Goal: Information Seeking & Learning: Learn about a topic

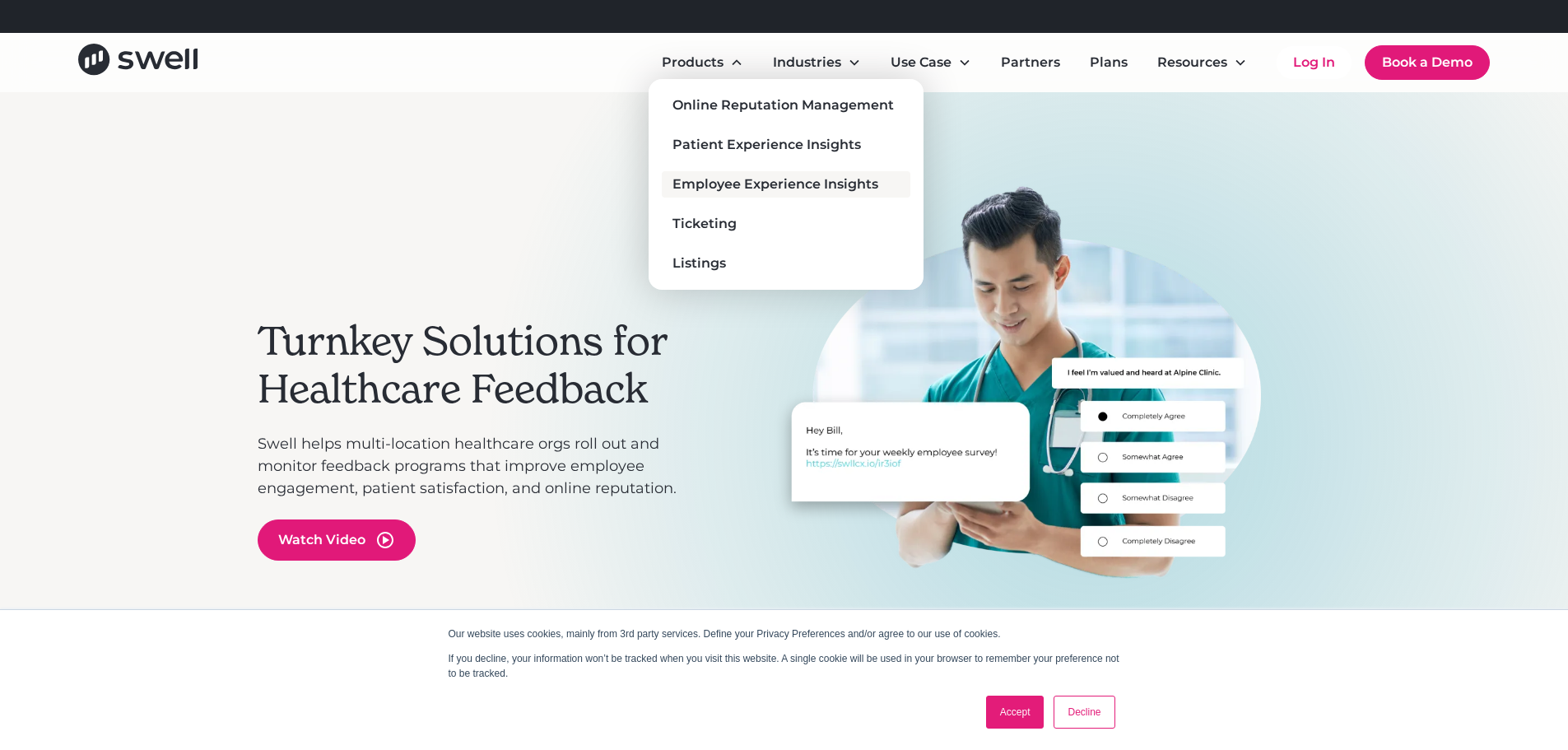
click at [729, 180] on div "Employee Experience Insights" at bounding box center [775, 185] width 206 height 20
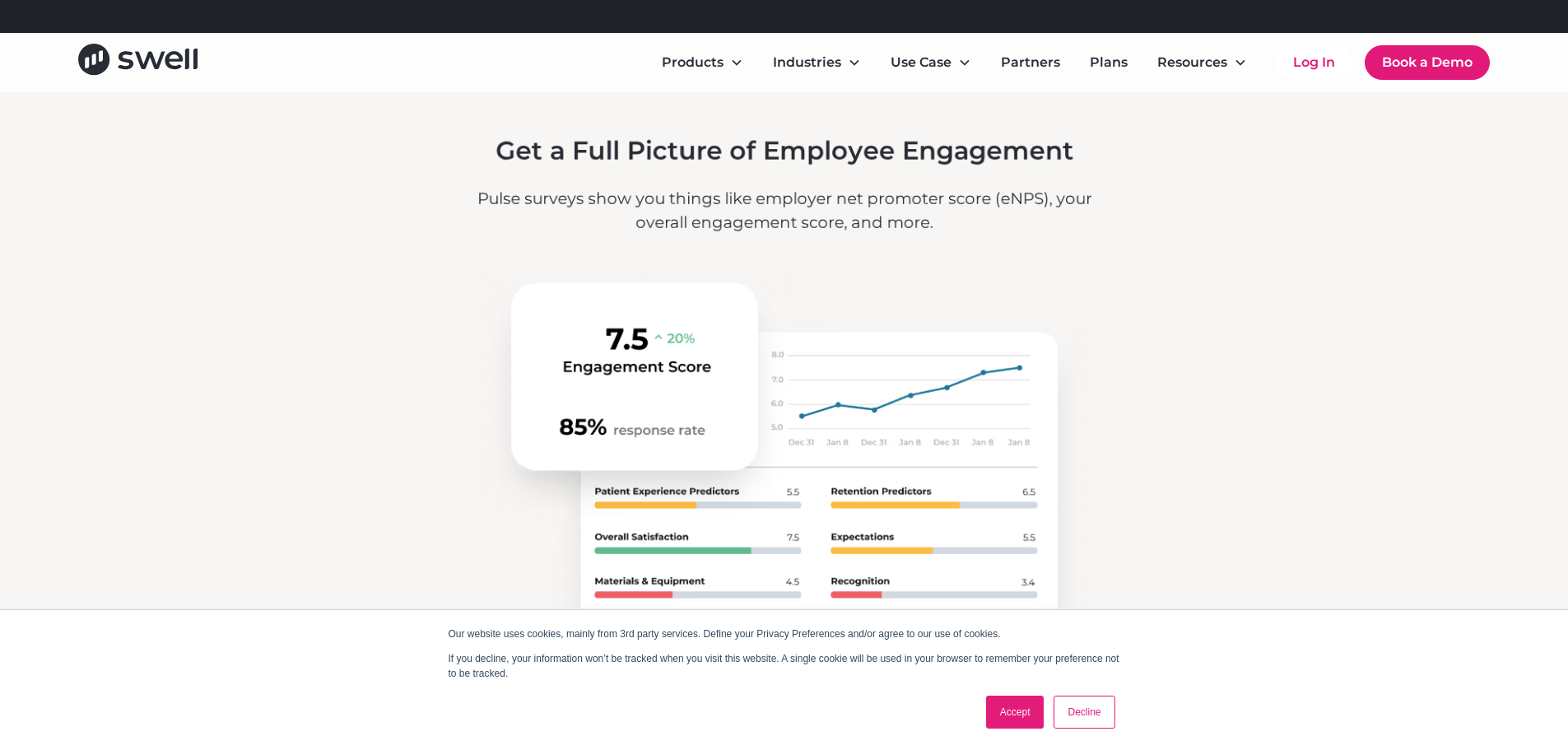
scroll to position [2058, 0]
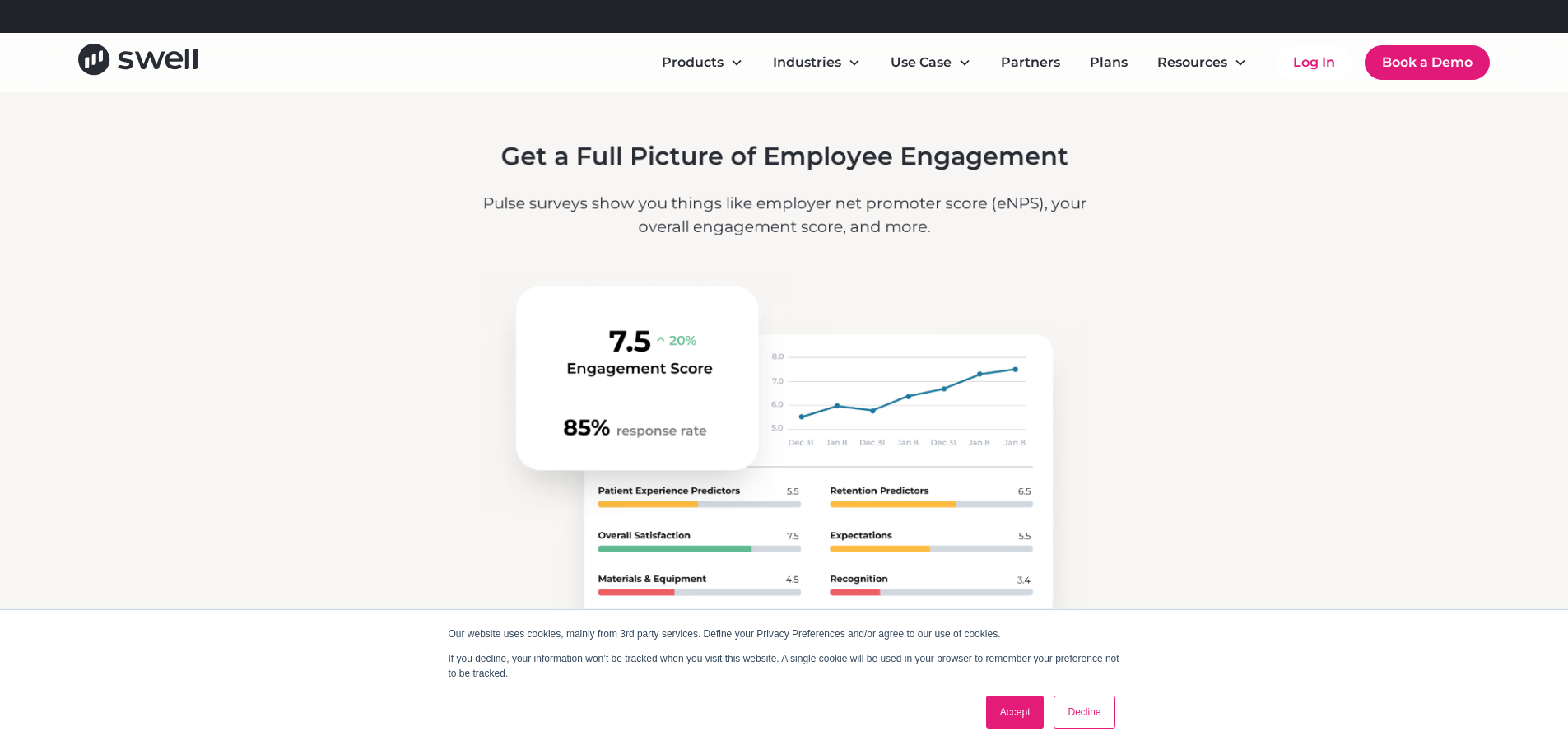
click at [1020, 718] on link "Accept" at bounding box center [1016, 711] width 59 height 33
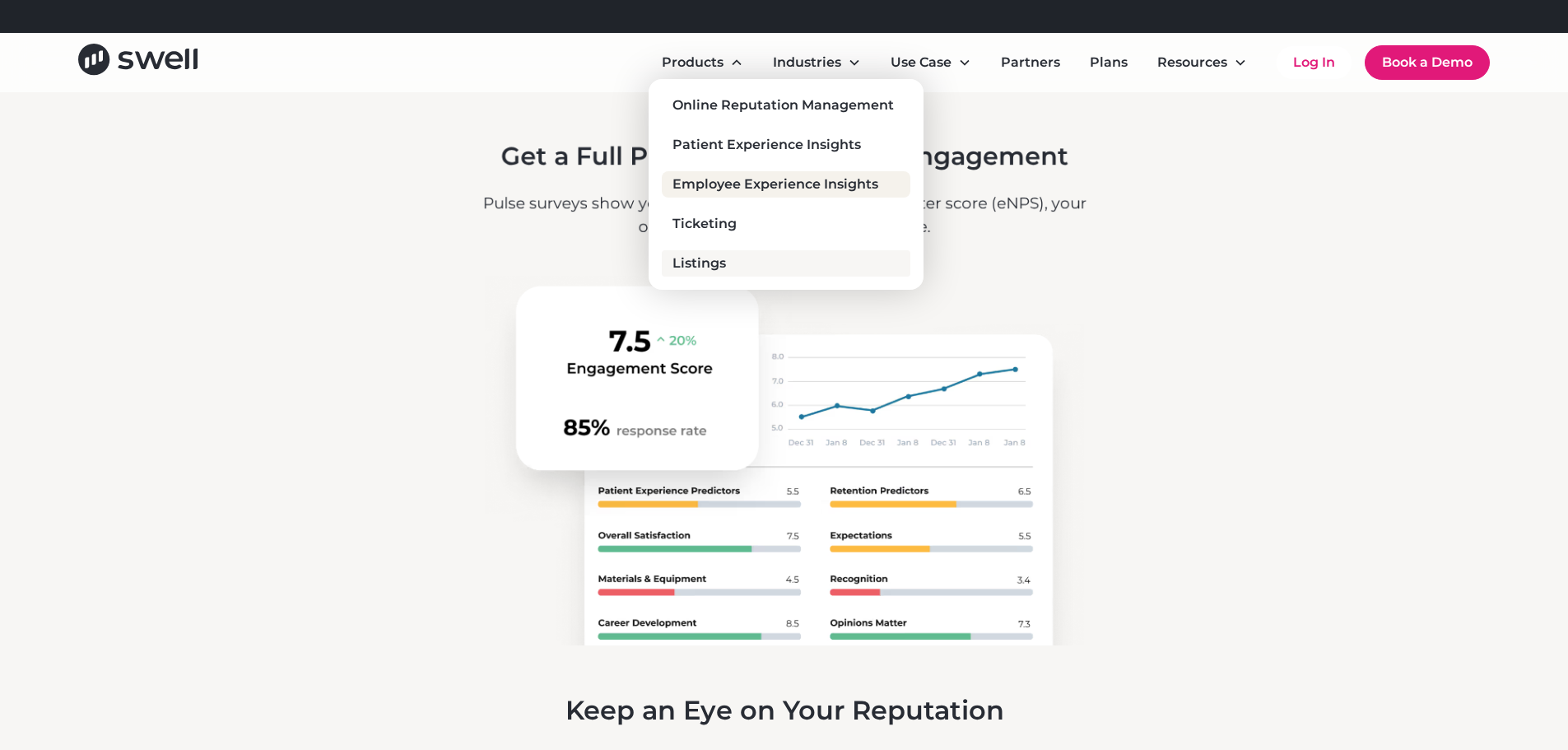
click at [716, 265] on div "Listings" at bounding box center [700, 263] width 54 height 20
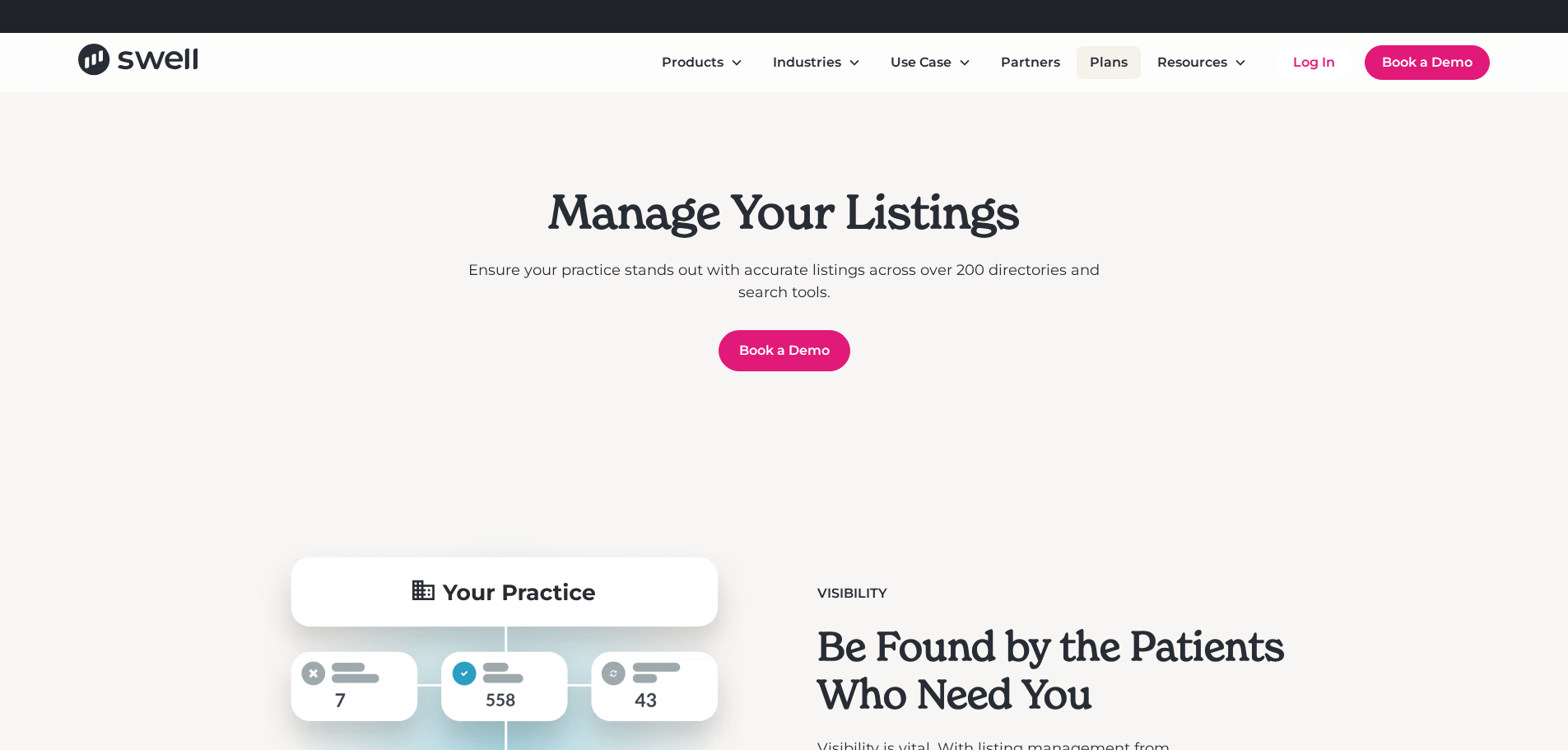
click at [1103, 65] on link "Plans" at bounding box center [1109, 62] width 65 height 33
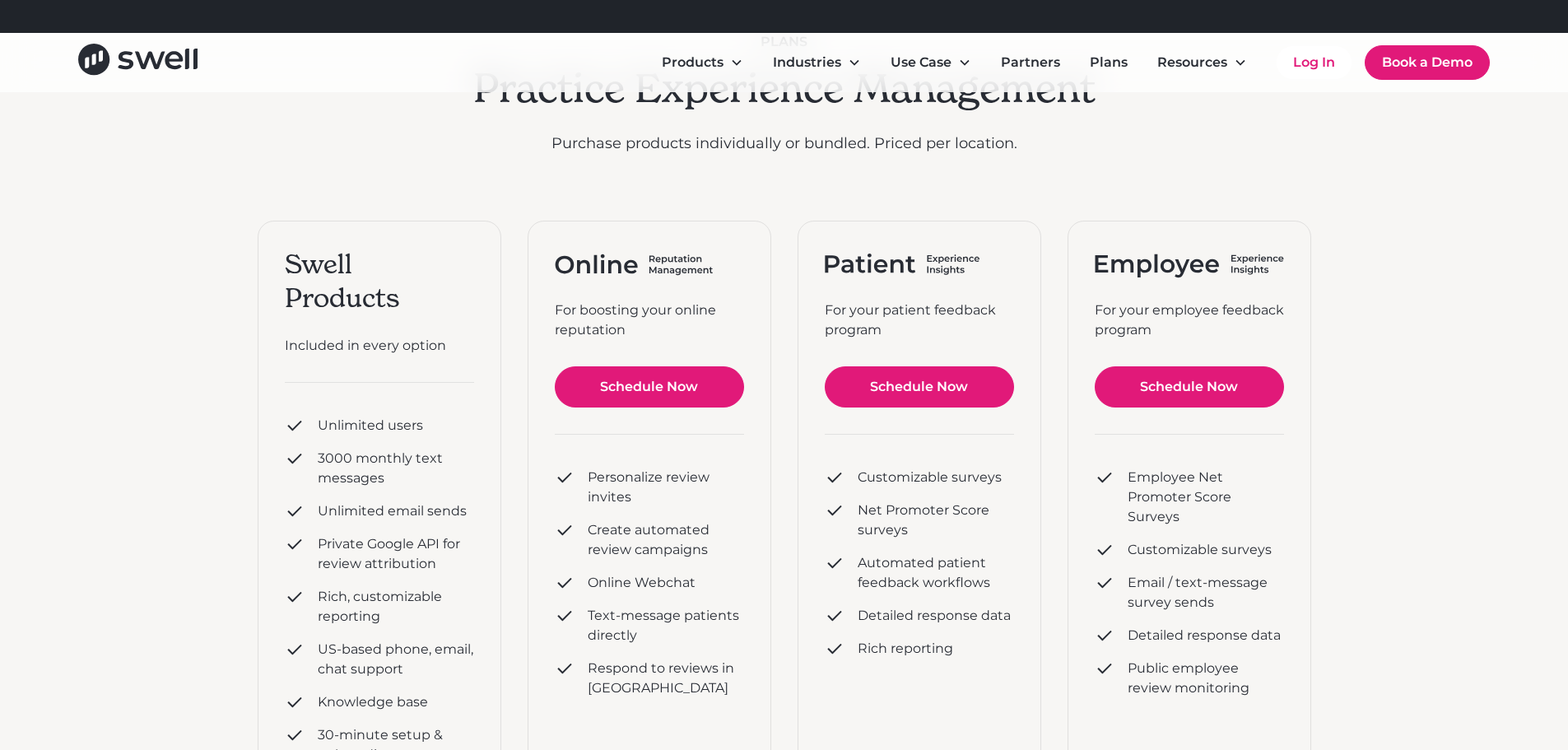
scroll to position [165, 0]
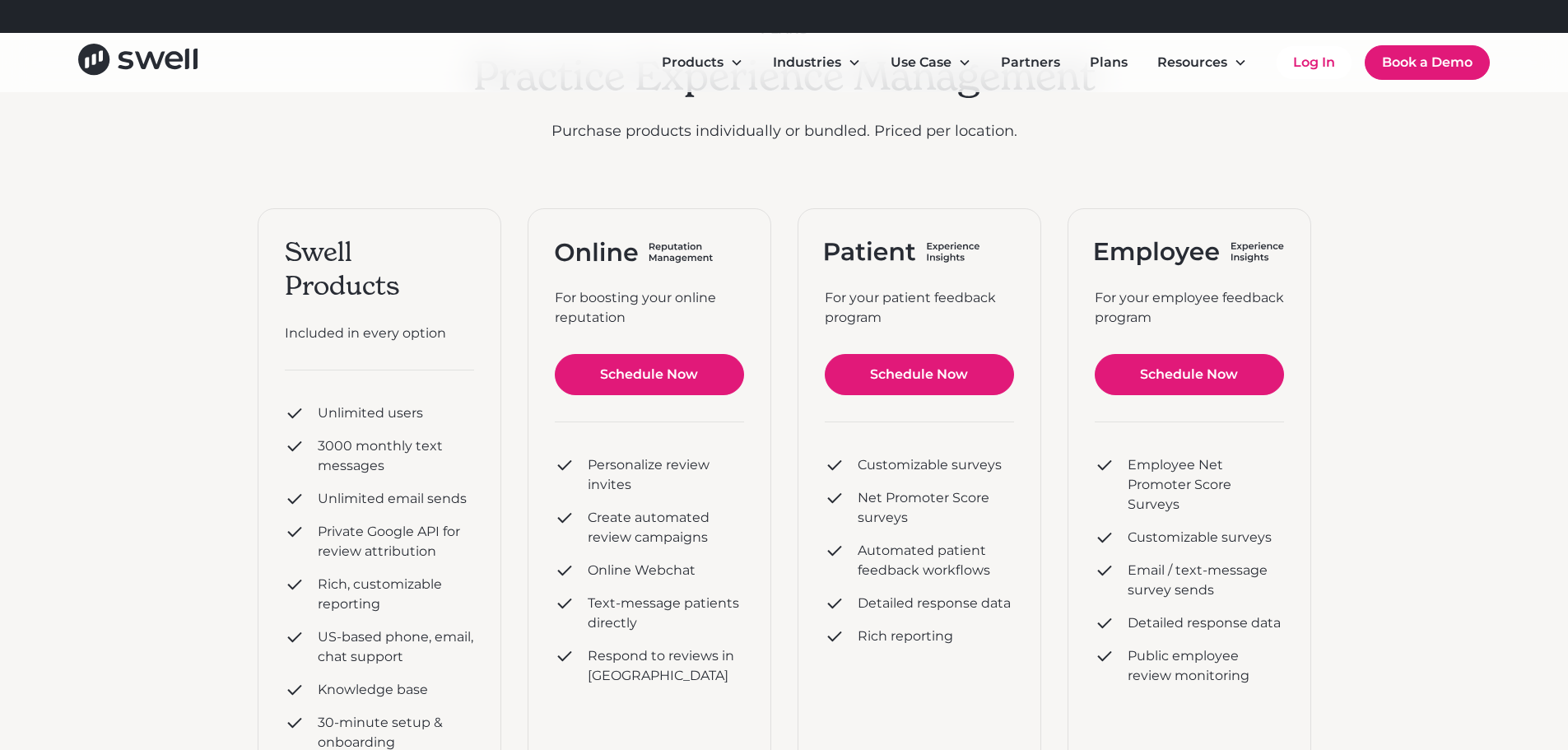
drag, startPoint x: 721, startPoint y: 39, endPoint x: 544, endPoint y: 70, distance: 179.7
click at [721, 39] on div "Products Online Reputation Management Patient Experience Insights Employee Expe…" at bounding box center [784, 63] width 1568 height 60
